Goal: Task Accomplishment & Management: Complete application form

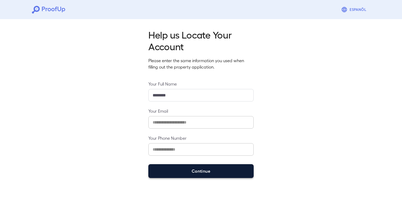
click at [220, 166] on button "Continue" at bounding box center [200, 171] width 105 height 14
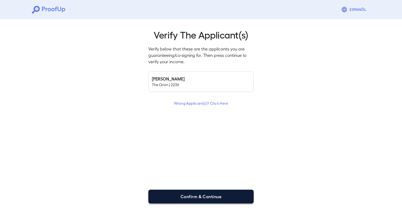
click at [216, 196] on button "Confirm & Continue" at bounding box center [200, 197] width 105 height 14
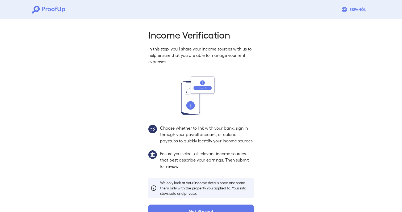
scroll to position [21, 0]
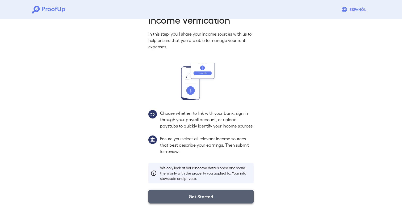
click at [225, 202] on button "Get Started" at bounding box center [200, 197] width 105 height 14
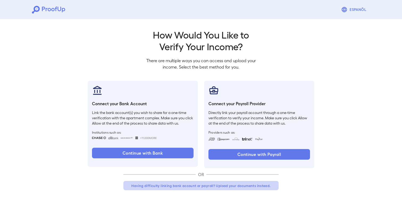
click at [204, 183] on button "Having difficulty linking bank account or payroll? Upload your documents instea…" at bounding box center [200, 186] width 155 height 10
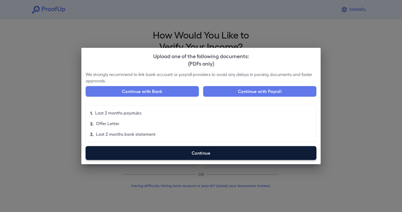
click at [186, 156] on label "Continue" at bounding box center [201, 153] width 231 height 14
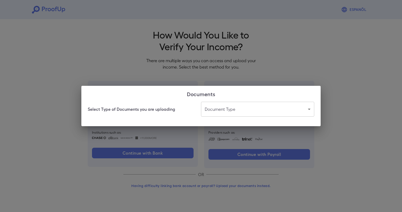
click at [222, 105] on body "Espanõl Go back How Would You Like to Verify Your Income? There are multiple wa…" at bounding box center [201, 101] width 402 height 203
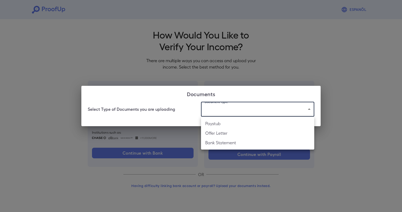
click at [222, 124] on li "Paystub" at bounding box center [257, 124] width 113 height 10
type input "*******"
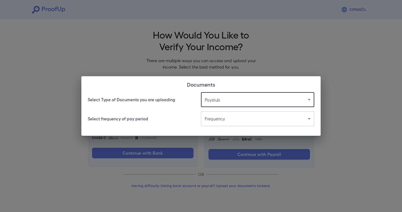
click at [215, 121] on body "Espanõl Go back How Would You Like to Verify Your Income? There are multiple wa…" at bounding box center [201, 101] width 402 height 203
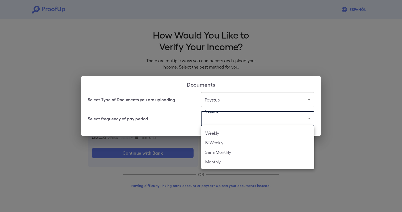
click at [218, 133] on li "Weekly" at bounding box center [257, 133] width 113 height 10
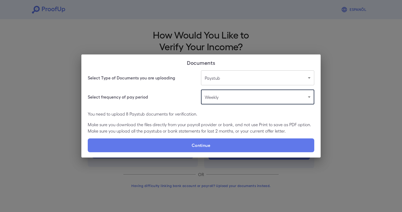
click at [220, 95] on body "Espanõl Go back How Would You Like to Verify Your Income? There are multiple wa…" at bounding box center [201, 101] width 402 height 203
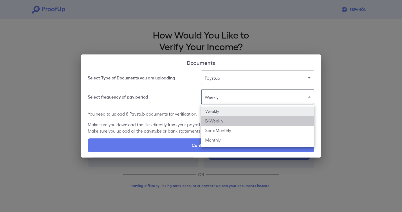
click at [220, 118] on li "Bi-Weekly" at bounding box center [257, 121] width 113 height 10
type input "*********"
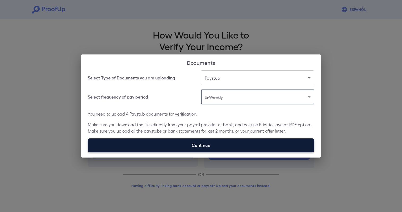
click at [206, 143] on label "Continue" at bounding box center [201, 145] width 226 height 14
click at [88, 152] on input "Continue" at bounding box center [88, 152] width 0 height 0
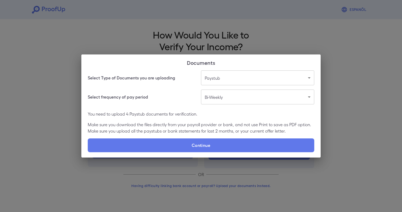
type input "**********"
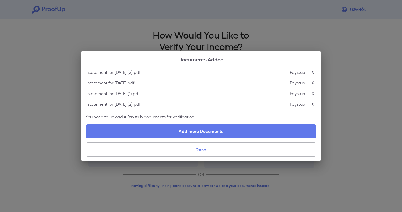
click at [217, 149] on button "Done" at bounding box center [201, 149] width 231 height 14
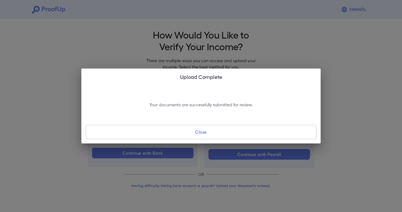
click at [201, 134] on button "Close" at bounding box center [201, 132] width 231 height 14
